Goal: Learn about a topic

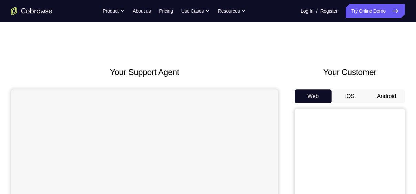
click at [340, 90] on button "iOS" at bounding box center [349, 97] width 37 height 14
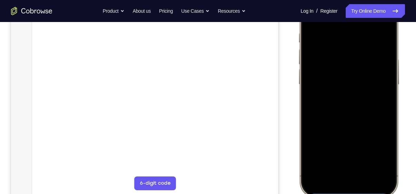
scroll to position [121, 0]
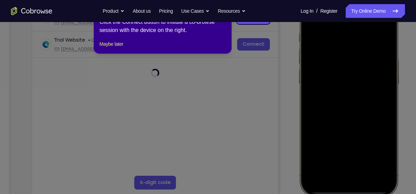
click at [377, 105] on icon at bounding box center [210, 97] width 421 height 194
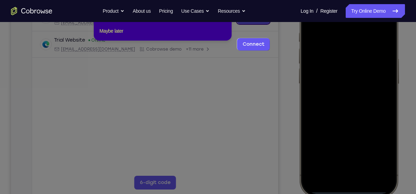
scroll to position [77, 0]
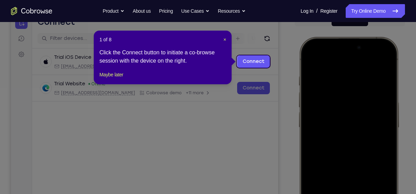
click at [223, 41] on header "1 of 8 ×" at bounding box center [162, 39] width 127 height 7
click at [223, 39] on span "×" at bounding box center [224, 40] width 3 height 6
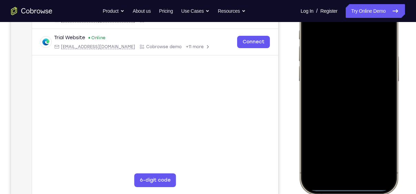
scroll to position [125, 0]
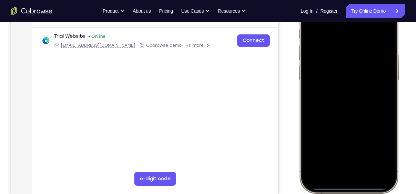
click at [340, 173] on div at bounding box center [348, 91] width 91 height 197
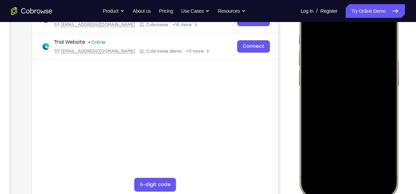
scroll to position [116, 0]
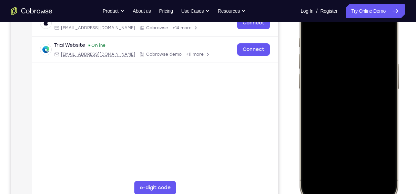
click at [364, 174] on div at bounding box center [348, 100] width 91 height 197
click at [343, 31] on div at bounding box center [348, 100] width 91 height 197
click at [342, 110] on div at bounding box center [348, 100] width 91 height 197
click at [351, 72] on div at bounding box center [348, 100] width 91 height 197
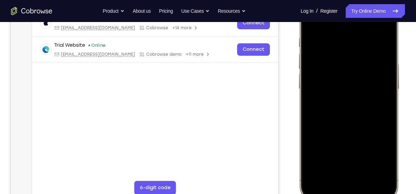
click at [357, 90] on div at bounding box center [348, 100] width 91 height 197
click at [356, 105] on div at bounding box center [348, 100] width 91 height 197
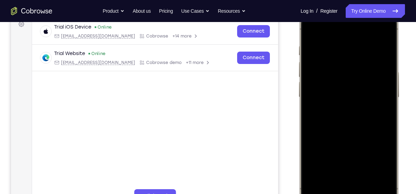
scroll to position [110, 0]
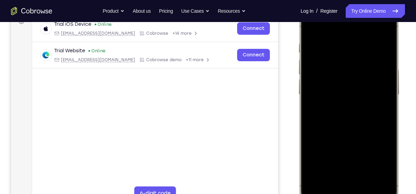
click at [384, 141] on div at bounding box center [348, 106] width 91 height 197
click at [366, 167] on div at bounding box center [348, 106] width 91 height 197
click at [355, 116] on div at bounding box center [348, 106] width 91 height 197
click at [312, 30] on div at bounding box center [348, 106] width 91 height 197
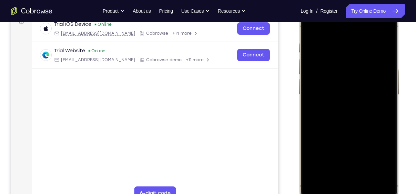
click at [341, 43] on div at bounding box center [348, 106] width 91 height 197
click at [379, 89] on div at bounding box center [348, 106] width 91 height 197
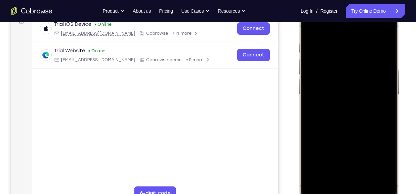
click at [380, 164] on div at bounding box center [348, 106] width 91 height 197
click at [379, 29] on div at bounding box center [348, 106] width 91 height 197
click at [368, 167] on div at bounding box center [348, 106] width 91 height 197
click at [364, 150] on div at bounding box center [348, 106] width 91 height 197
click at [380, 163] on div at bounding box center [348, 106] width 91 height 197
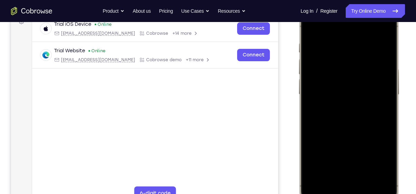
click at [308, 28] on div at bounding box center [348, 106] width 91 height 197
click at [312, 24] on div at bounding box center [348, 106] width 91 height 197
click at [390, 47] on div at bounding box center [348, 106] width 91 height 197
click at [373, 165] on div at bounding box center [348, 106] width 91 height 197
click at [378, 29] on div at bounding box center [348, 106] width 91 height 197
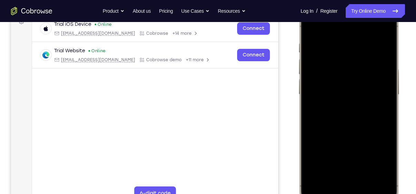
drag, startPoint x: 353, startPoint y: 119, endPoint x: 361, endPoint y: 42, distance: 77.3
click at [361, 42] on div at bounding box center [348, 106] width 91 height 197
drag, startPoint x: 369, startPoint y: 138, endPoint x: 379, endPoint y: 29, distance: 109.3
click at [379, 29] on div at bounding box center [348, 106] width 91 height 197
drag, startPoint x: 369, startPoint y: 131, endPoint x: 378, endPoint y: 18, distance: 113.4
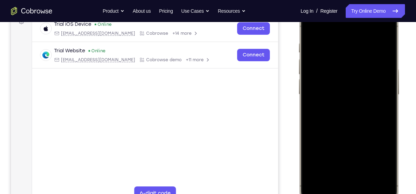
click at [378, 18] on div at bounding box center [348, 106] width 91 height 197
drag, startPoint x: 370, startPoint y: 142, endPoint x: 377, endPoint y: 50, distance: 92.2
click at [377, 50] on div at bounding box center [348, 106] width 91 height 197
drag, startPoint x: 368, startPoint y: 152, endPoint x: 375, endPoint y: 41, distance: 111.5
click at [375, 41] on div at bounding box center [348, 106] width 91 height 197
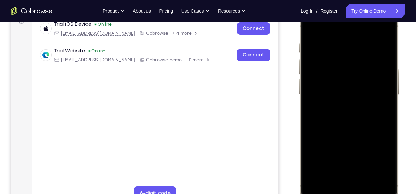
drag, startPoint x: 359, startPoint y: 158, endPoint x: 352, endPoint y: 61, distance: 98.1
click at [352, 61] on div at bounding box center [348, 106] width 91 height 197
drag, startPoint x: 373, startPoint y: 164, endPoint x: 379, endPoint y: 57, distance: 106.9
click at [379, 57] on div at bounding box center [348, 106] width 91 height 197
drag, startPoint x: 366, startPoint y: 146, endPoint x: 370, endPoint y: 57, distance: 89.3
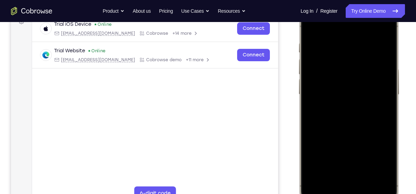
click at [370, 57] on div at bounding box center [348, 106] width 91 height 197
drag, startPoint x: 363, startPoint y: 162, endPoint x: 365, endPoint y: 49, distance: 113.4
click at [365, 49] on div at bounding box center [348, 106] width 91 height 197
drag, startPoint x: 362, startPoint y: 148, endPoint x: 374, endPoint y: 23, distance: 125.3
click at [374, 23] on div at bounding box center [348, 106] width 91 height 197
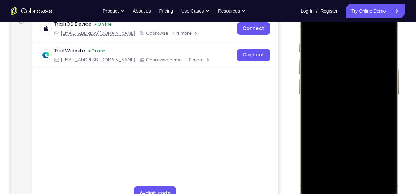
drag, startPoint x: 340, startPoint y: 131, endPoint x: 355, endPoint y: 35, distance: 97.2
click at [355, 35] on div at bounding box center [348, 106] width 91 height 197
drag, startPoint x: 366, startPoint y: 147, endPoint x: 372, endPoint y: 54, distance: 93.3
click at [372, 54] on div at bounding box center [348, 106] width 91 height 197
drag, startPoint x: 342, startPoint y: 113, endPoint x: 347, endPoint y: 68, distance: 45.4
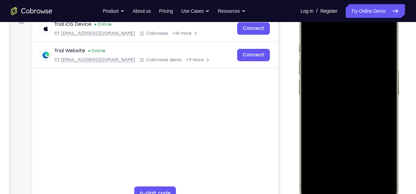
click at [347, 68] on div at bounding box center [348, 106] width 91 height 197
